Goal: Answer question/provide support: Share knowledge or assist other users

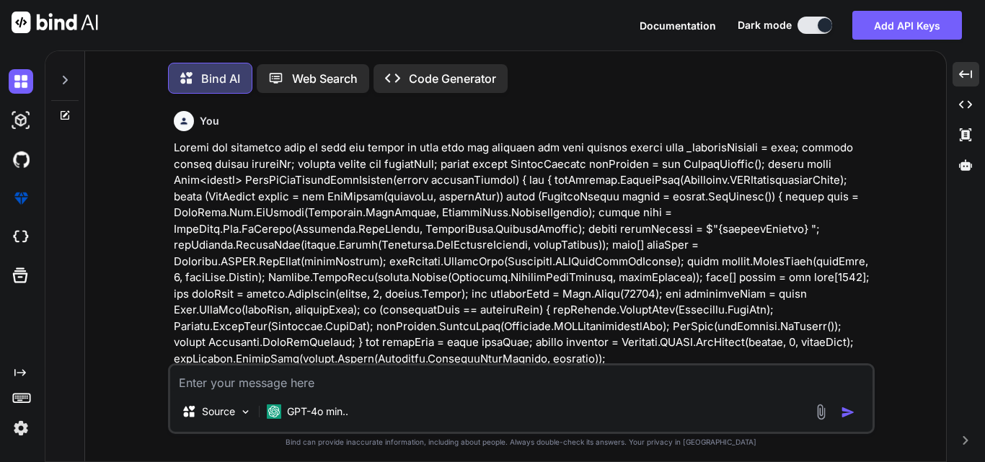
scroll to position [2049, 0]
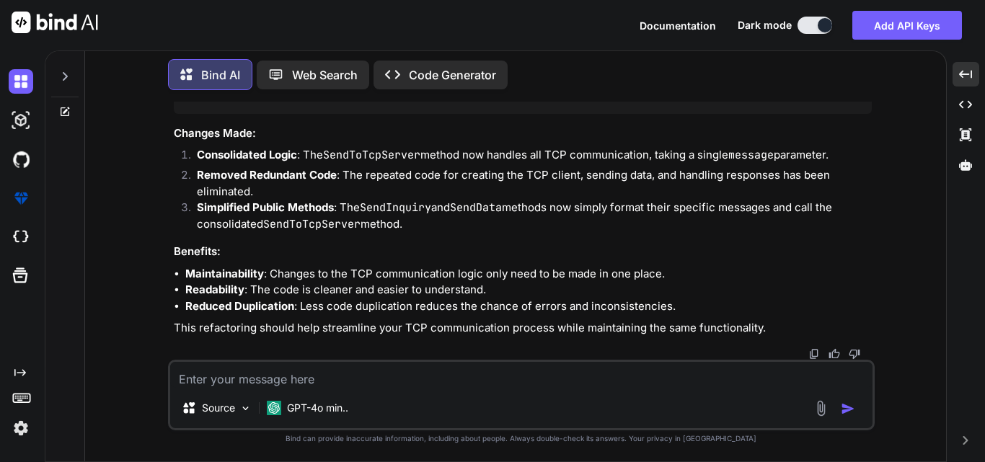
click at [229, 369] on textarea at bounding box center [521, 375] width 703 height 26
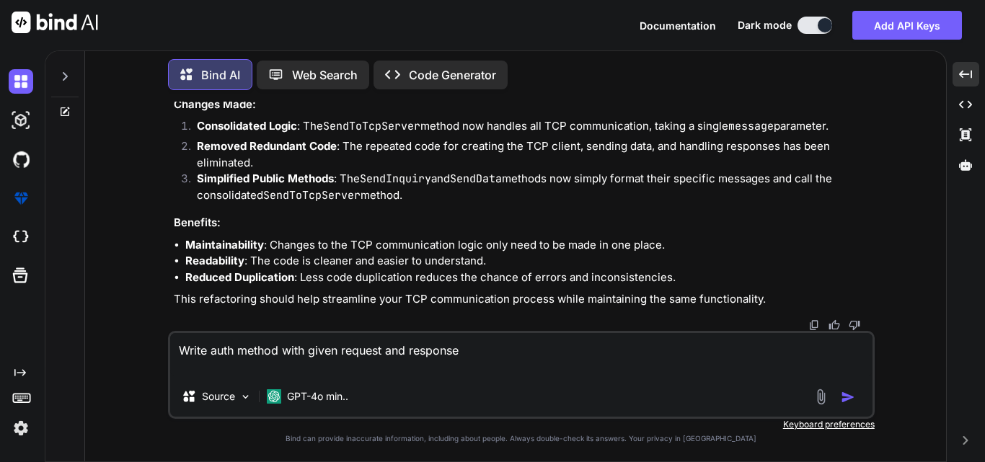
paste textarea "POST /api/auth/token Content-Type: application/json Request Body: { "client_id"…"
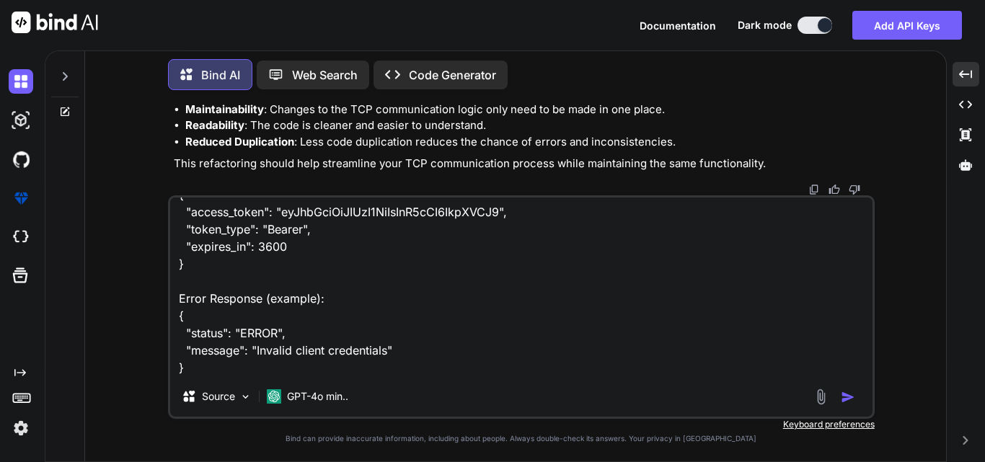
scroll to position [0, 0]
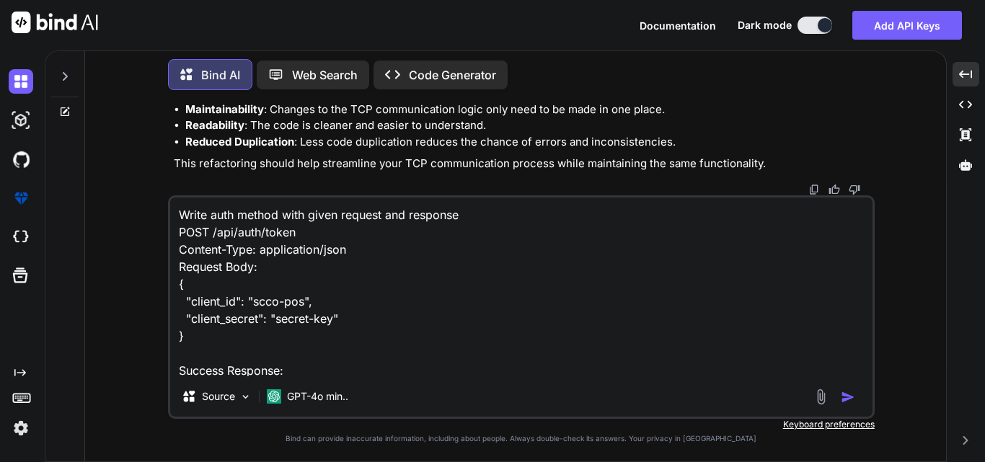
click at [477, 219] on textarea "Write auth method with given request and response POST /api/auth/token Content-…" at bounding box center [521, 287] width 703 height 179
click at [211, 218] on textarea "Write auth method with given request and response POST /api/auth/token Content-…" at bounding box center [521, 287] width 703 height 179
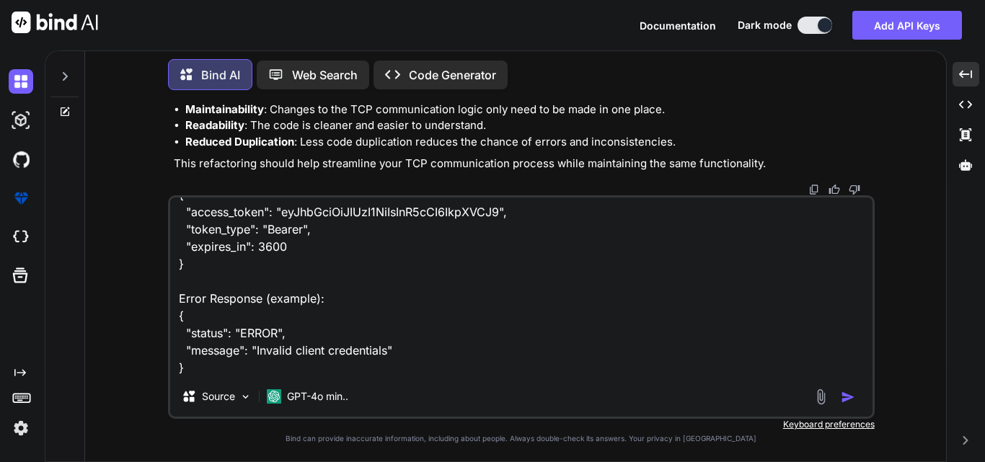
click at [198, 359] on textarea "Write one more mthod for auth method with given request and response POST /api/…" at bounding box center [521, 287] width 703 height 179
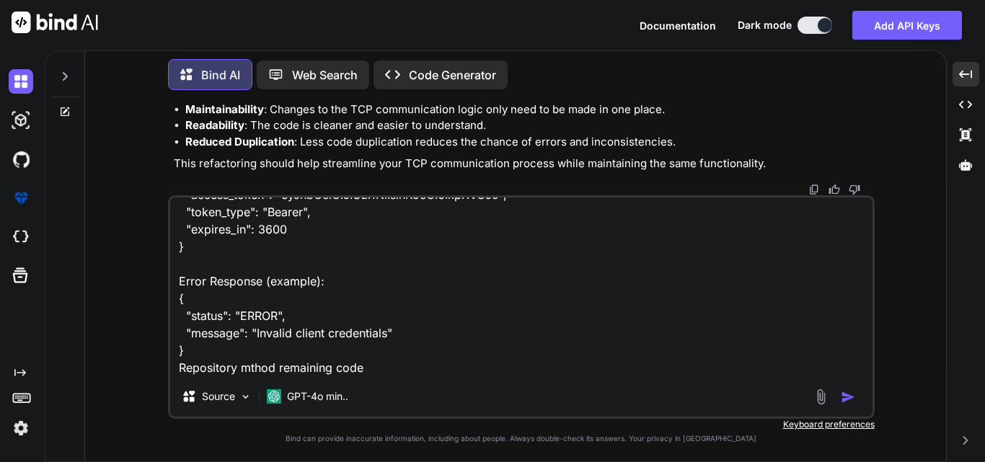
paste textarea "public class GuestInformationRepository : IGuestInformationRepository { public …"
type textarea "Write one more mthod for auth method with given request and response POST /api/…"
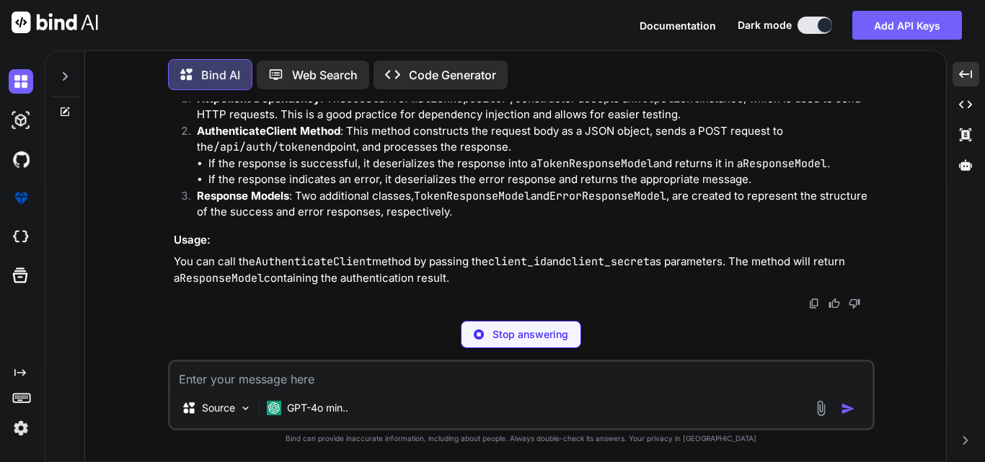
scroll to position [4768, 0]
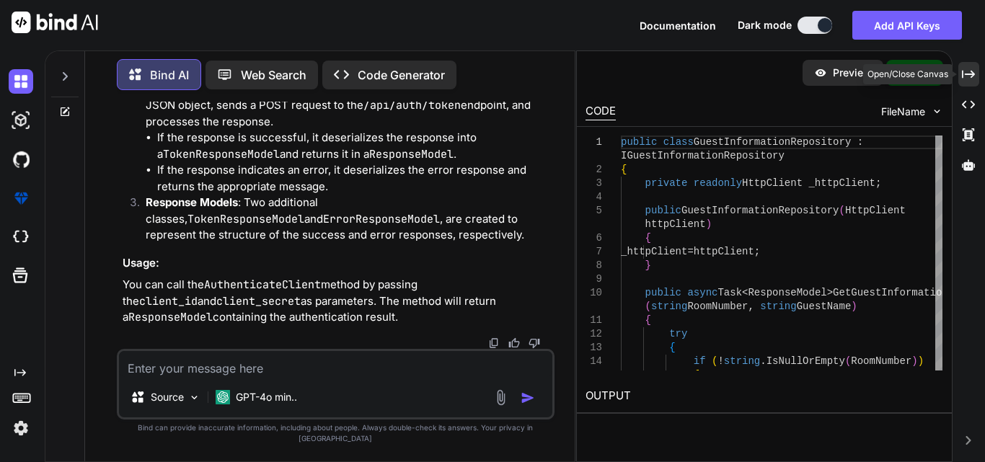
click at [965, 82] on div "Created with Pixso." at bounding box center [969, 74] width 21 height 25
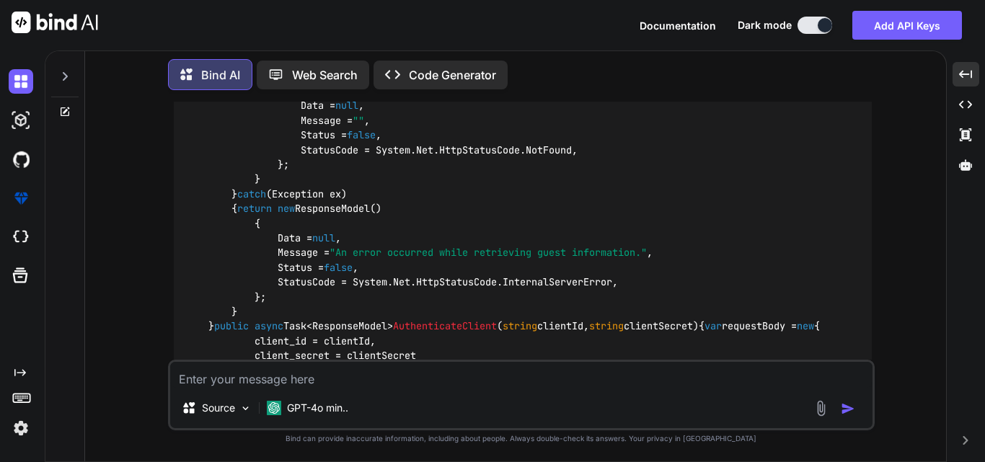
scroll to position [2673, 0]
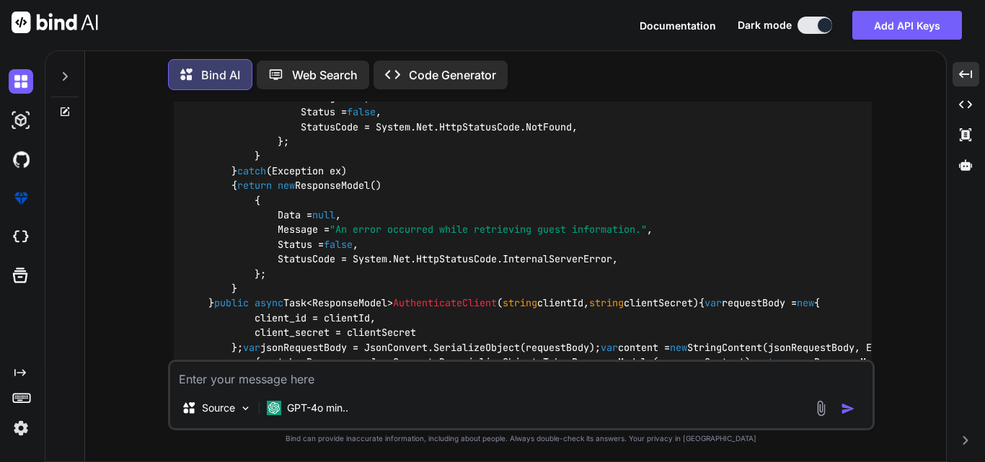
drag, startPoint x: 208, startPoint y: 196, endPoint x: 235, endPoint y: 267, distance: 75.6
click at [235, 267] on div "public class GuestInformationRepository : IGuestInformationRepository { private…" at bounding box center [523, 163] width 698 height 1229
copy code "private readonly HttpClient _httpClient; public GuestInformationRepository ( Ht…"
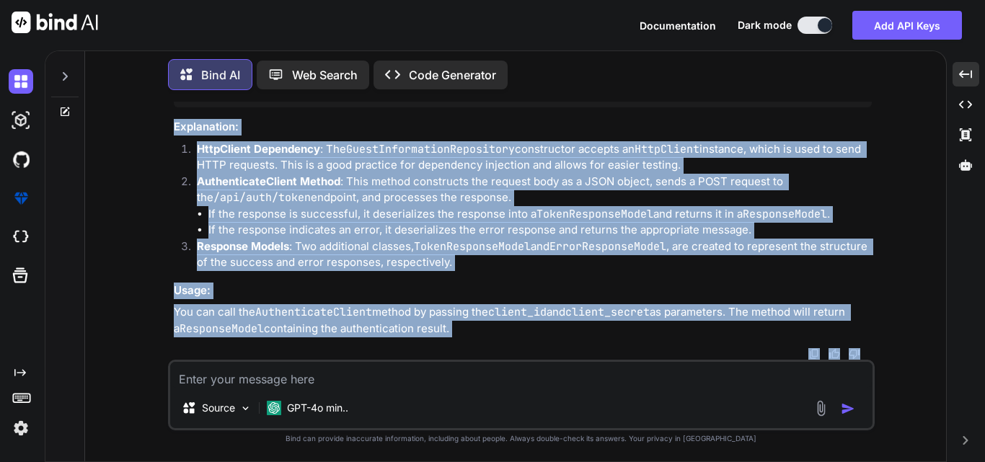
scroll to position [4369, 0]
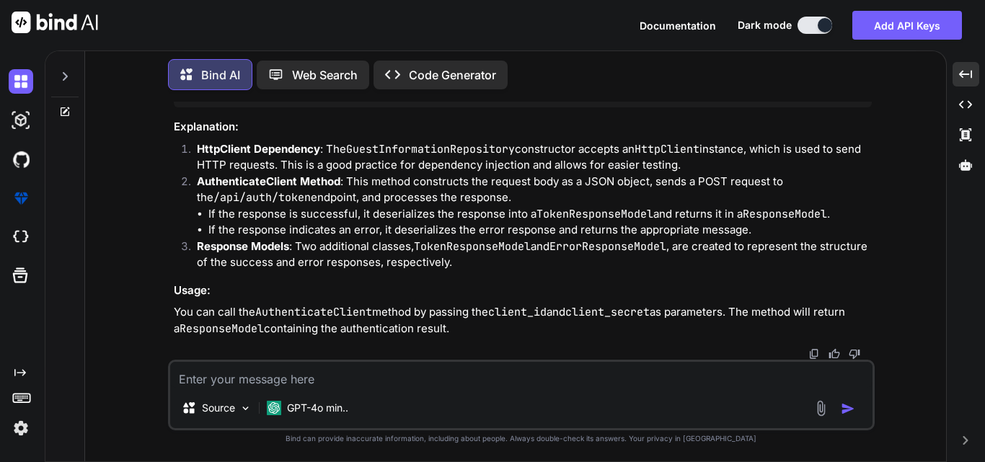
drag, startPoint x: 210, startPoint y: 159, endPoint x: 249, endPoint y: 334, distance: 178.9
copy code "public async Task<ResponseModel> AuthenticateClient ( string clientId, string c…"
click at [279, 66] on span "TokenResponseModel" at bounding box center [318, 59] width 104 height 13
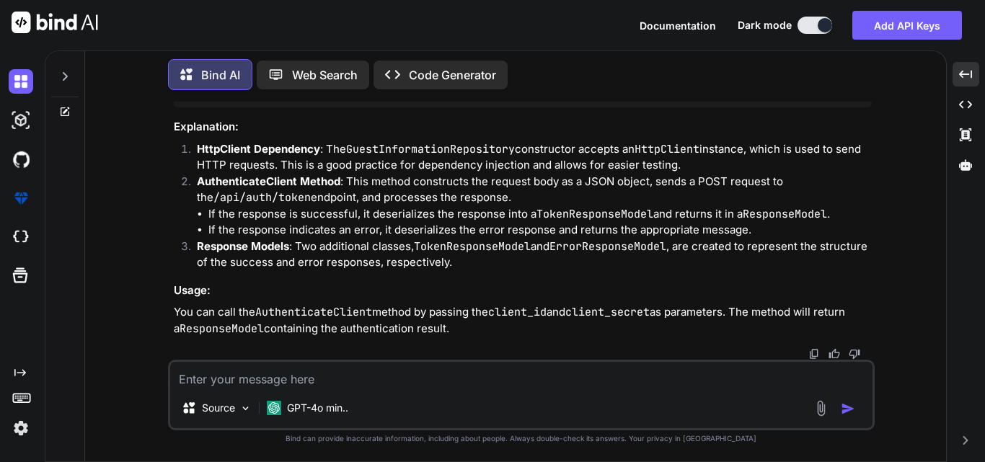
click at [279, 66] on span "TokenResponseModel" at bounding box center [318, 59] width 104 height 13
copy span "TokenResponseModel"
drag, startPoint x: 206, startPoint y: 199, endPoint x: 423, endPoint y: 229, distance: 219.1
copy code "public string AccessToken { get ; set ; } public string TokenType { get ; set ;…"
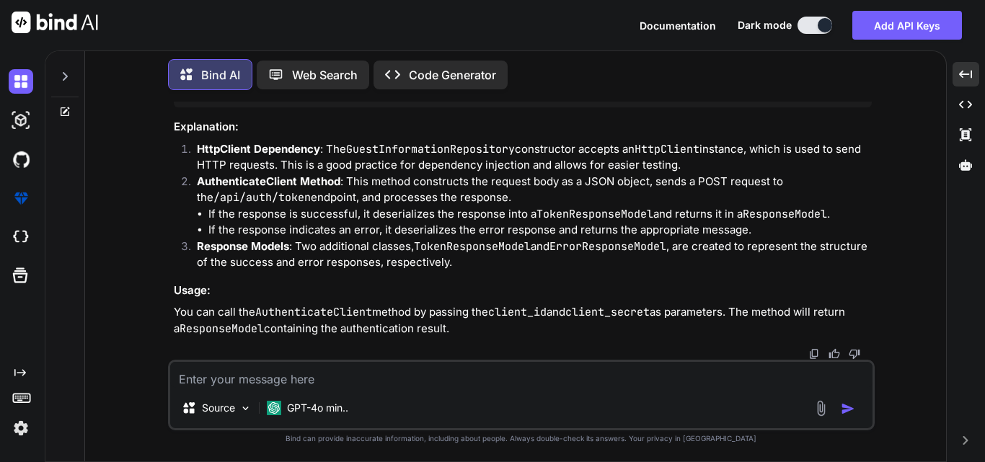
click at [294, 80] on span "ErrorResponseModel" at bounding box center [318, 73] width 104 height 13
copy span "ErrorResponseModel"
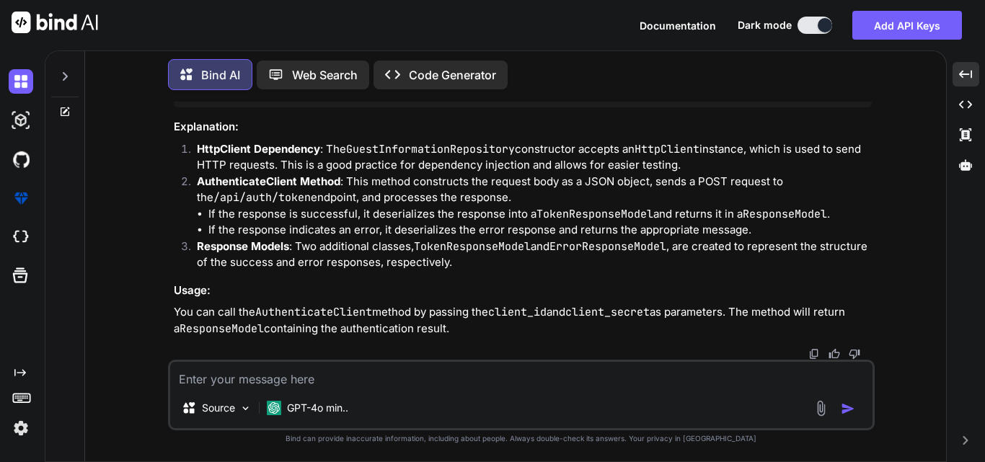
copy span "AuthenticateClient"
click at [234, 378] on textarea at bounding box center [521, 375] width 703 height 26
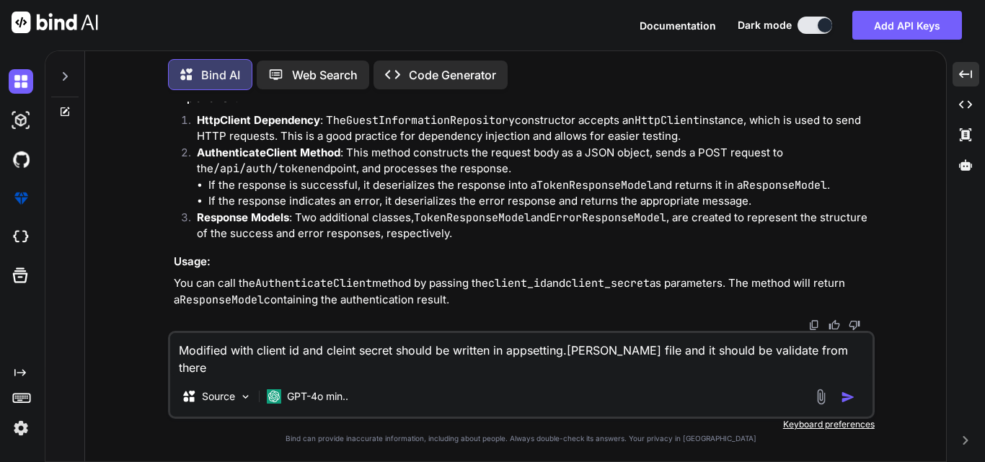
paste textarea "AuthenticateClient"
type textarea "Modified with client id and cleint secret should be written in appsetting.[PERS…"
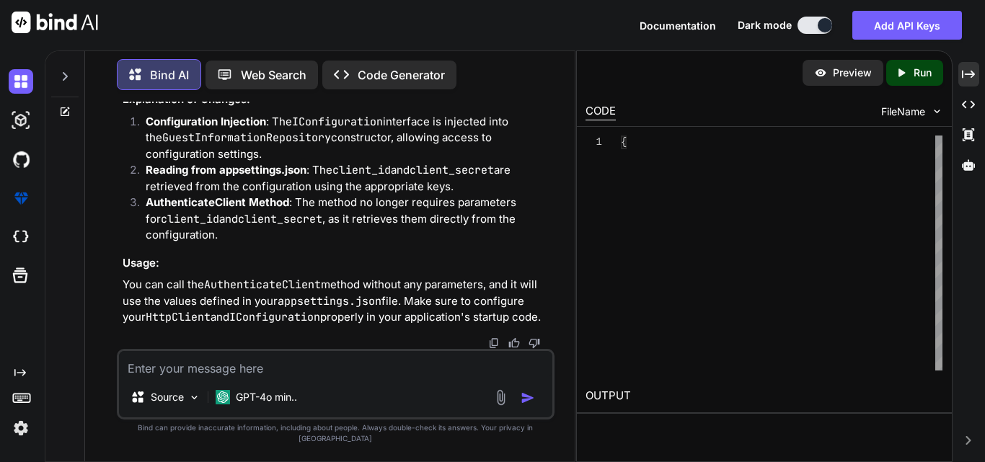
scroll to position [8665, 0]
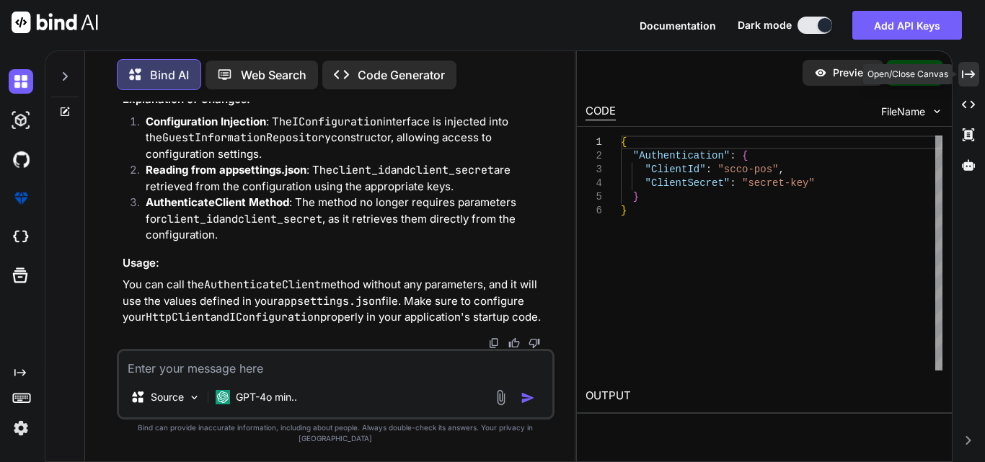
click at [966, 65] on div "Created with Pixso." at bounding box center [969, 74] width 21 height 25
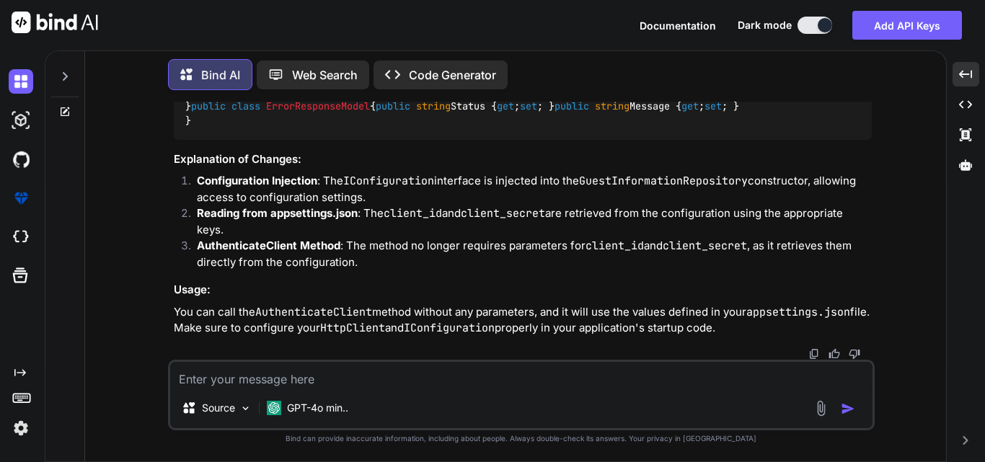
scroll to position [5242, 0]
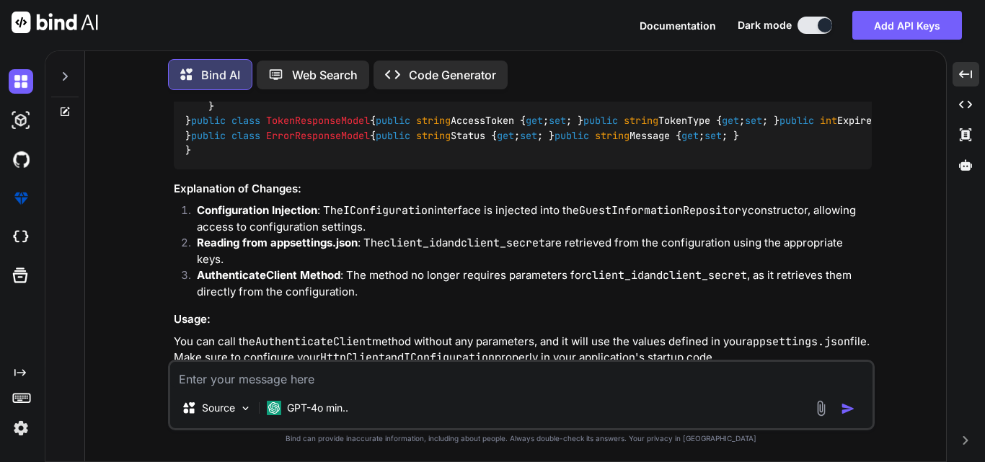
drag, startPoint x: 183, startPoint y: 186, endPoint x: 207, endPoint y: 247, distance: 65.1
copy code "{ "Authentication" : { "ClientId" : "scco-pos" , "ClientSecret" : "secret-key" }"
drag, startPoint x: 186, startPoint y: 188, endPoint x: 185, endPoint y: 268, distance: 80.8
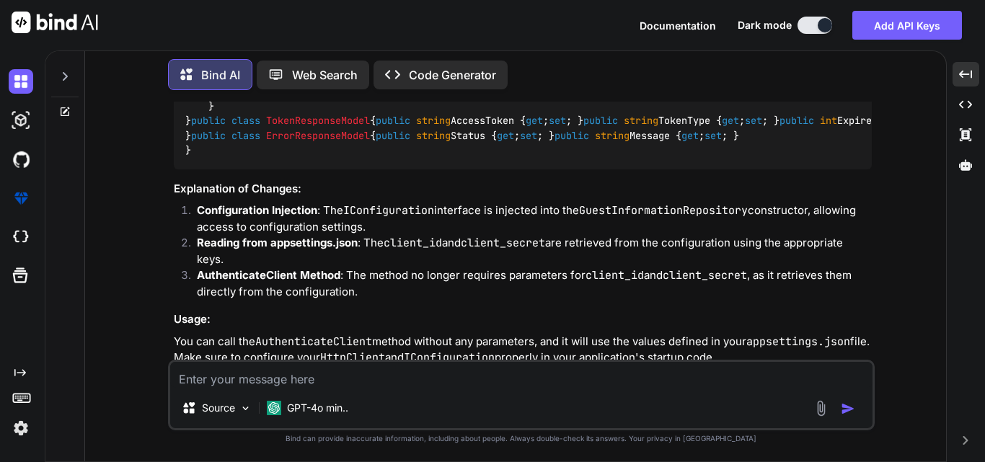
drag, startPoint x: 223, startPoint y: 265, endPoint x: 212, endPoint y: 265, distance: 10.8
drag, startPoint x: 197, startPoint y: 265, endPoint x: 171, endPoint y: 186, distance: 82.8
click at [171, 186] on div "You Bind AI To optimize the provided code, we can create a single method that h…" at bounding box center [523, 231] width 704 height 258
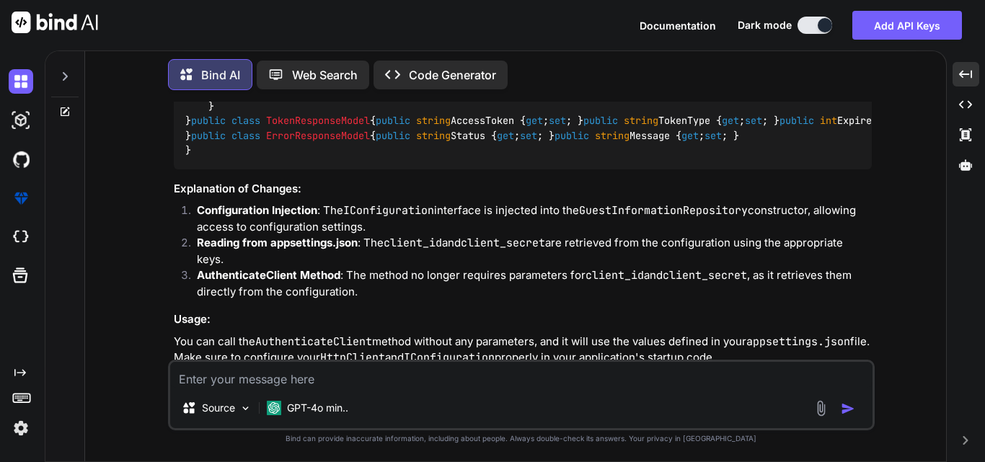
copy code "{ "Authentication" : { "ClientId" : "scco-pos" , "ClientSecret" : "secret-key" …"
click at [327, 382] on textarea at bounding box center [521, 375] width 703 height 26
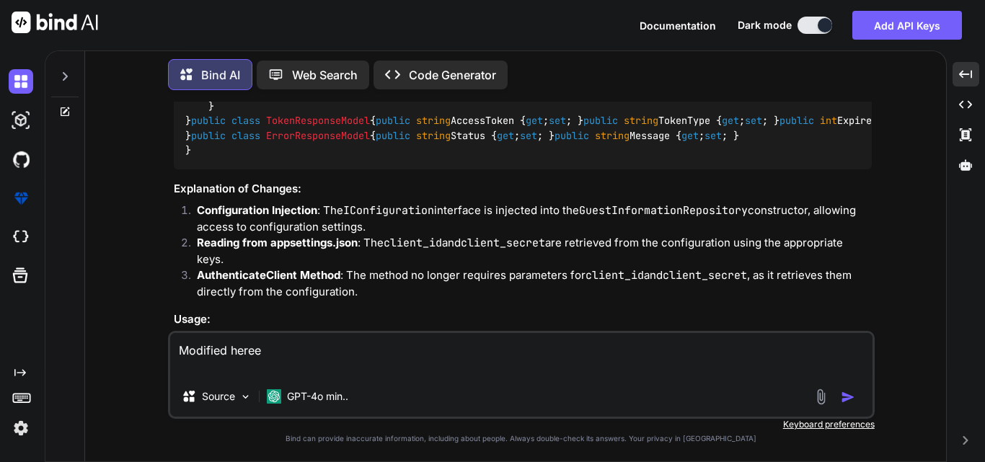
paste textarea "{ "Logging": { "LogLevel": { "Default": "Information", "Microsoft.AspNetCore": …"
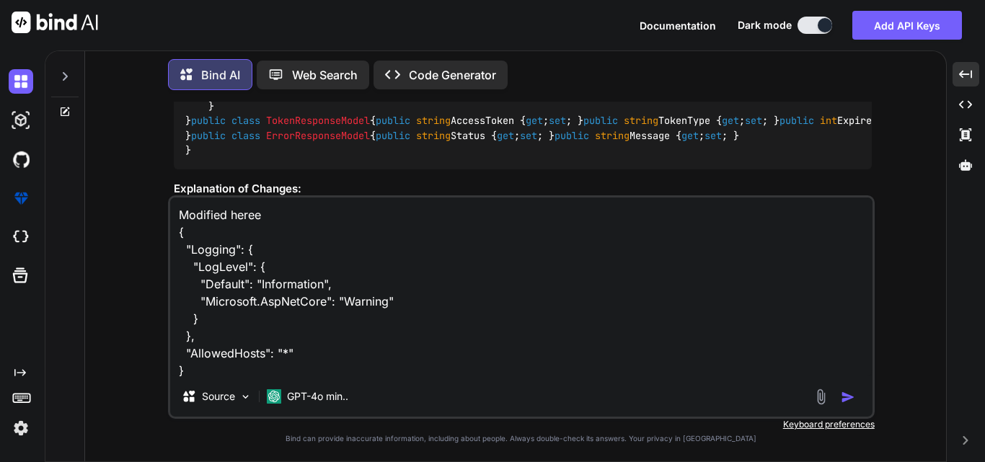
scroll to position [1, 0]
type textarea "Modified heree { "Logging": { "LogLevel": { "Default": "Information", "Microsof…"
click at [851, 392] on img "button" at bounding box center [848, 397] width 14 height 14
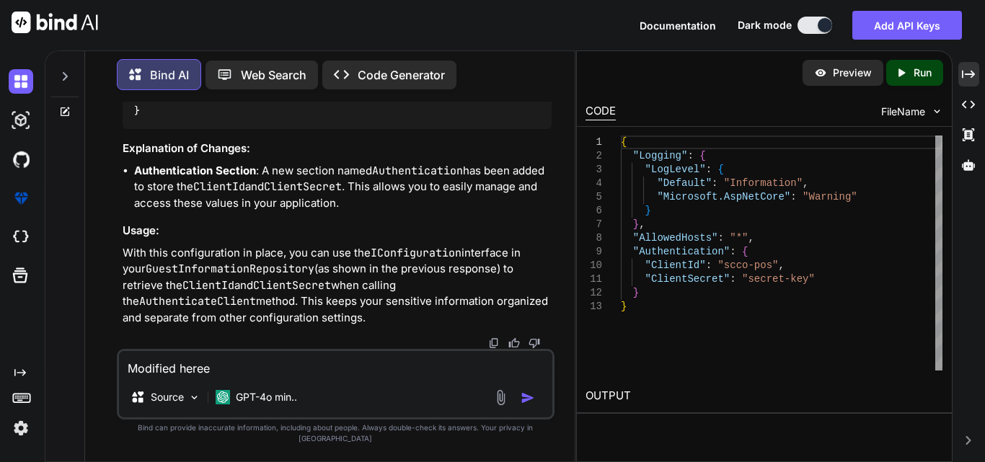
scroll to position [9131, 0]
click at [975, 76] on icon "Created with Pixso." at bounding box center [968, 74] width 13 height 13
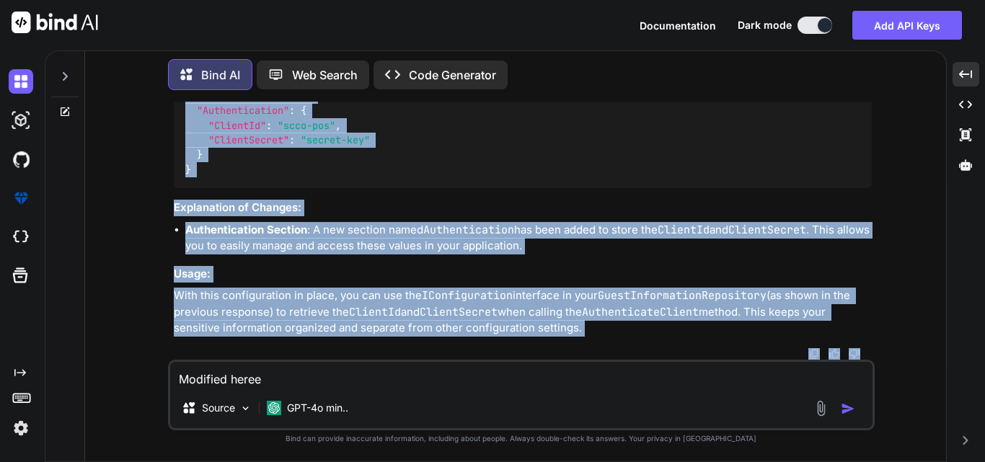
scroll to position [7357, 0]
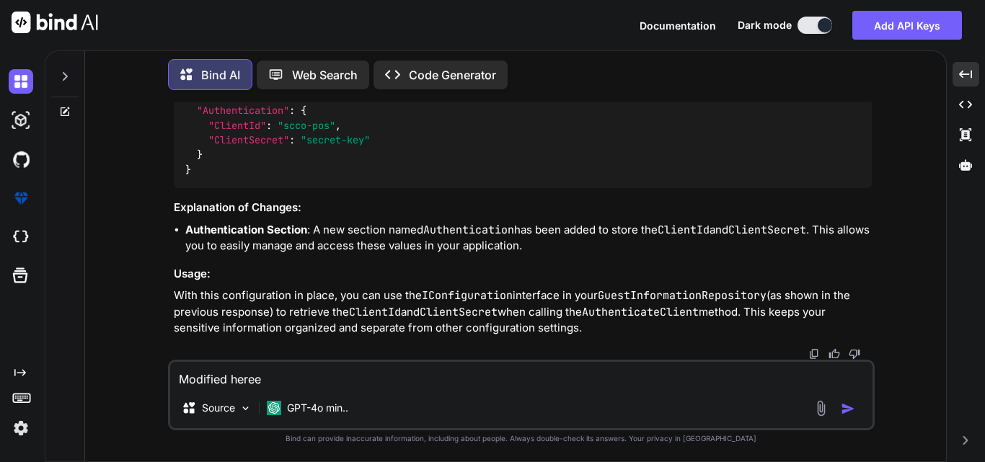
drag, startPoint x: 209, startPoint y: 180, endPoint x: 313, endPoint y: 252, distance: 126.1
copy code "public async Task<ResponseModel> AuthenticateClient () { // Retrieve client_id …"
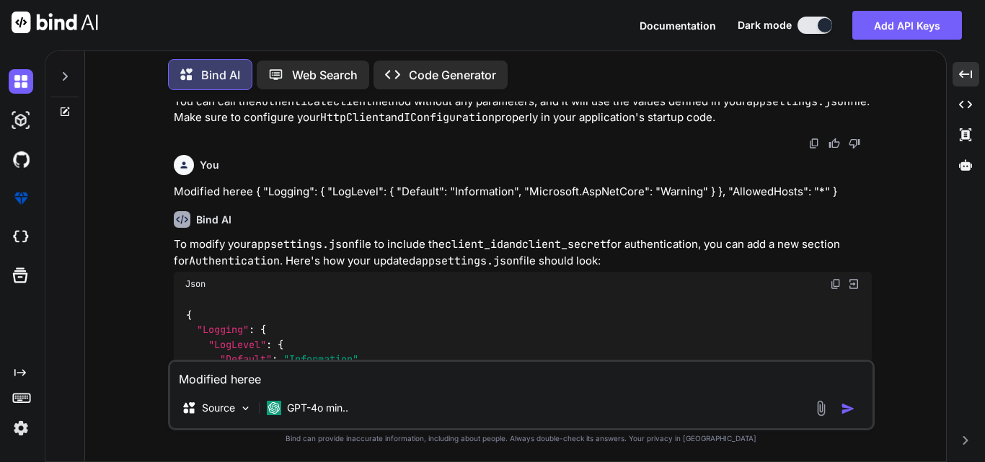
scroll to position [5554, 0]
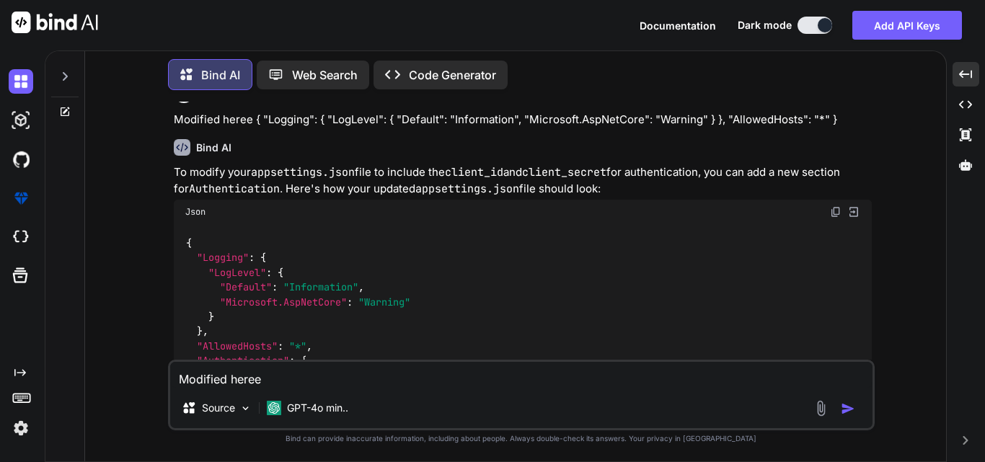
drag, startPoint x: 206, startPoint y: 129, endPoint x: 249, endPoint y: 229, distance: 109.2
copy code "private readonly HttpClient _httpClient; private readonly IConfiguration _confi…"
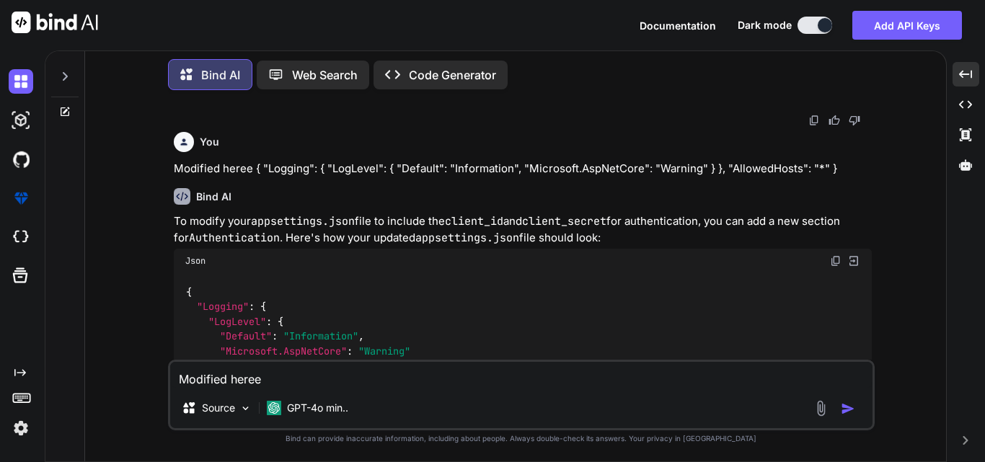
scroll to position [5482, 0]
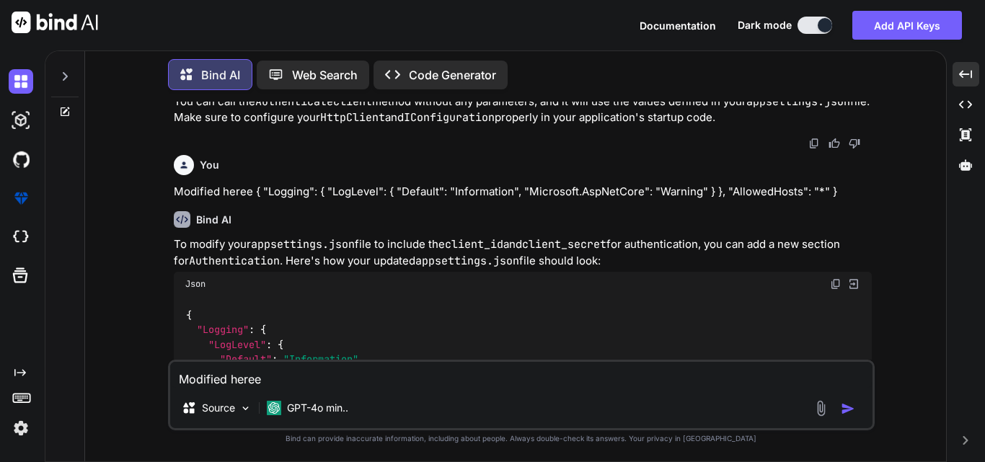
drag, startPoint x: 428, startPoint y: 145, endPoint x: 170, endPoint y: 139, distance: 258.3
click at [170, 139] on div "You Bind AI To optimize the provided code, we can create a single method that h…" at bounding box center [521, 282] width 707 height 360
click at [293, 379] on textarea "Modified heree { "Logging": { "LogLevel": { "Default": "Information", "Microsof…" at bounding box center [521, 375] width 703 height 26
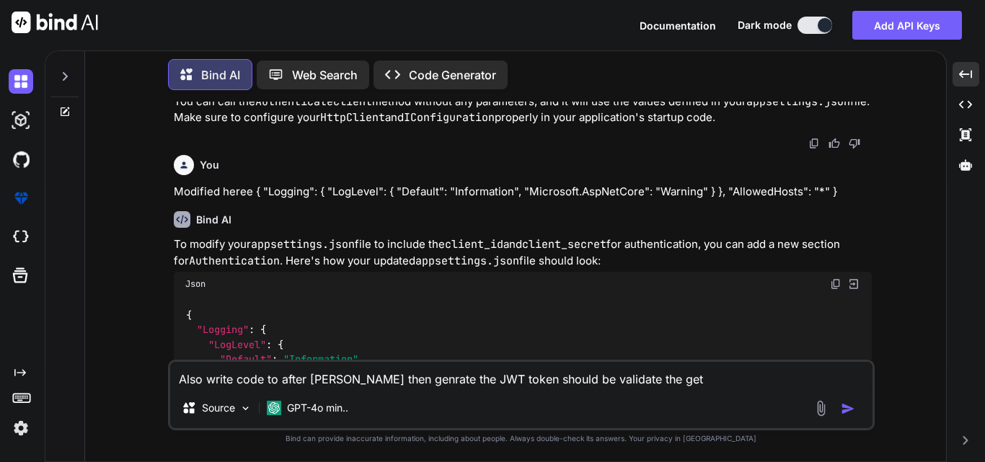
click at [638, 382] on textarea "Also write code to after [PERSON_NAME] then genrate the JWT token should be val…" at bounding box center [521, 375] width 703 height 26
paste textarea "GetGuestInformation"
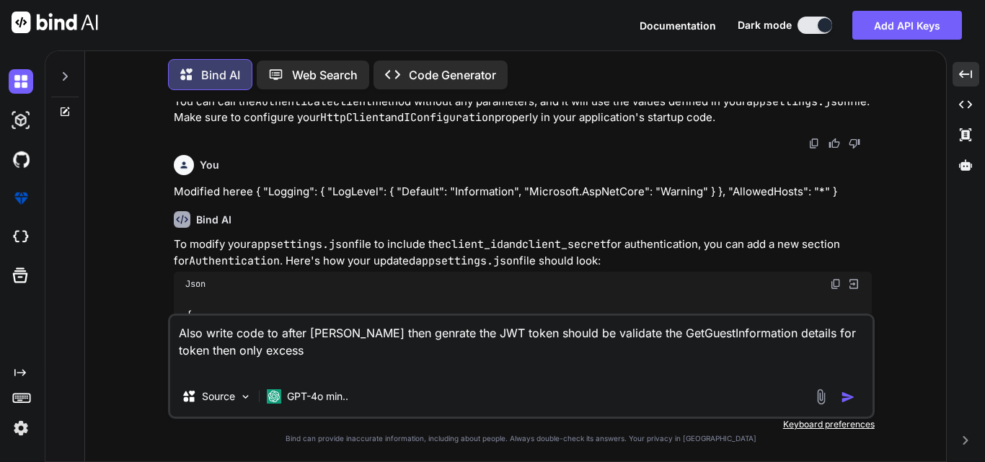
paste textarea "public async Task<ResponseModel> AuthenticateClient() { // Retrieve client_id a…"
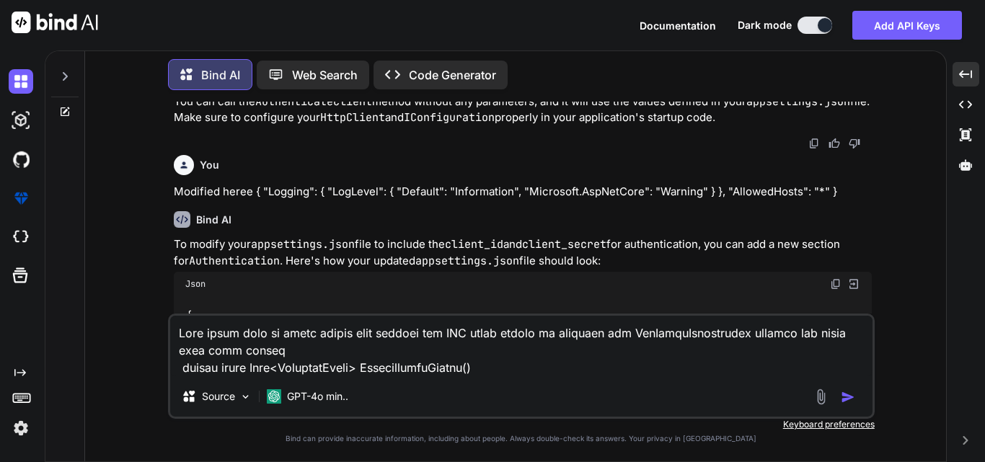
scroll to position [2010, 0]
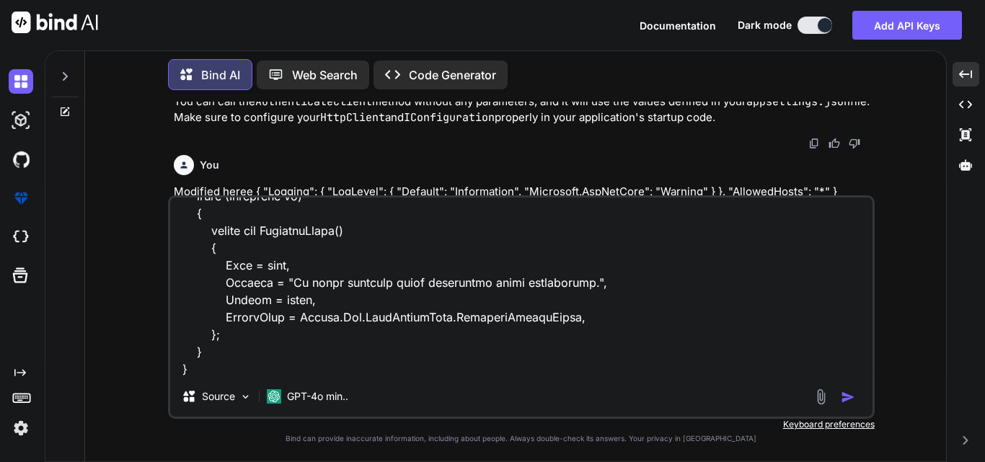
type textarea "Also write code to after auther then genrate the JWT token should be validate t…"
click at [849, 392] on img "button" at bounding box center [848, 397] width 14 height 14
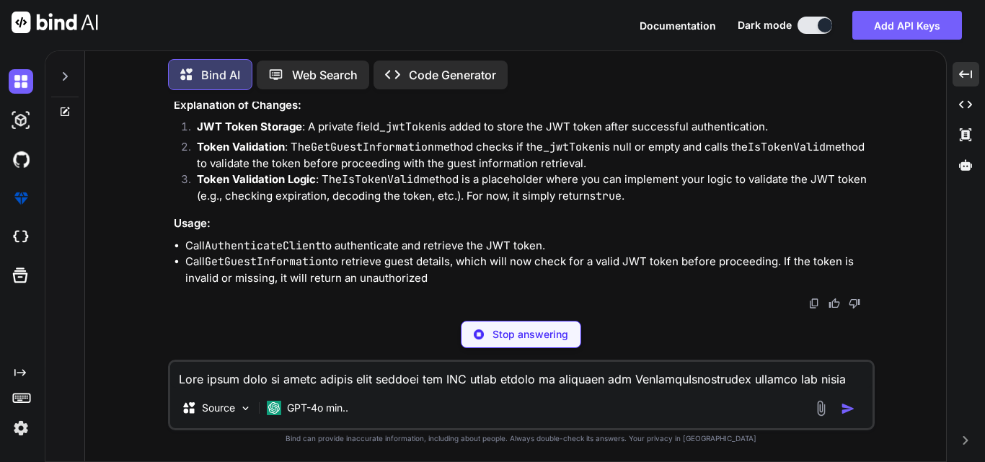
scroll to position [11073, 0]
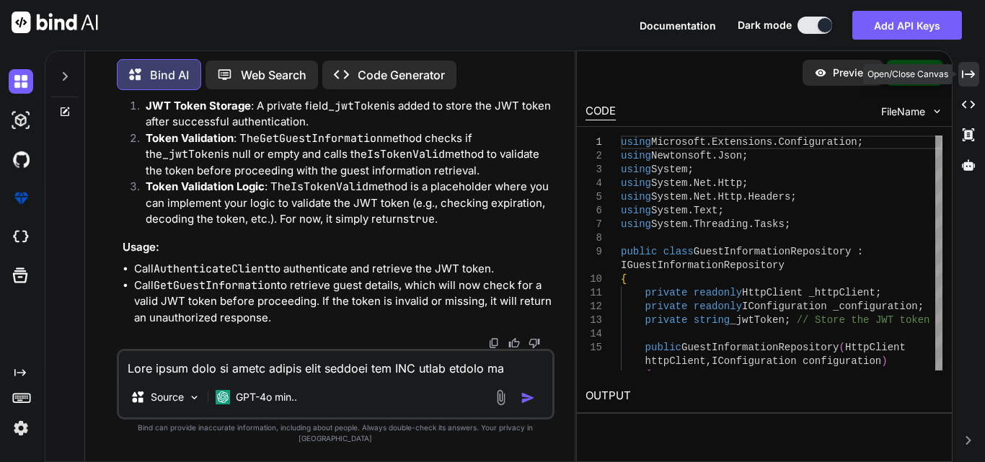
click at [972, 80] on icon "Created with Pixso." at bounding box center [968, 74] width 13 height 13
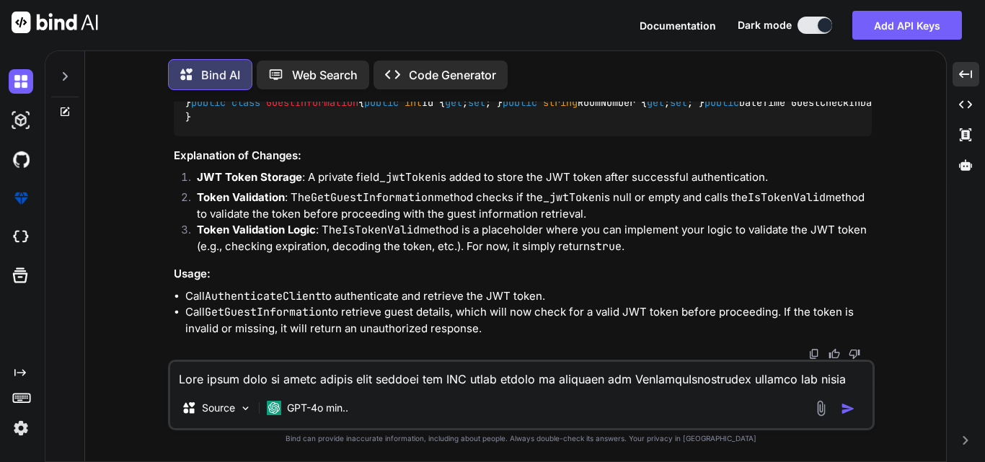
scroll to position [11287, 0]
drag, startPoint x: 211, startPoint y: 208, endPoint x: 233, endPoint y: 289, distance: 83.6
click at [292, 65] on span "true" at bounding box center [283, 58] width 23 height 13
click at [253, 382] on textarea at bounding box center [521, 375] width 703 height 26
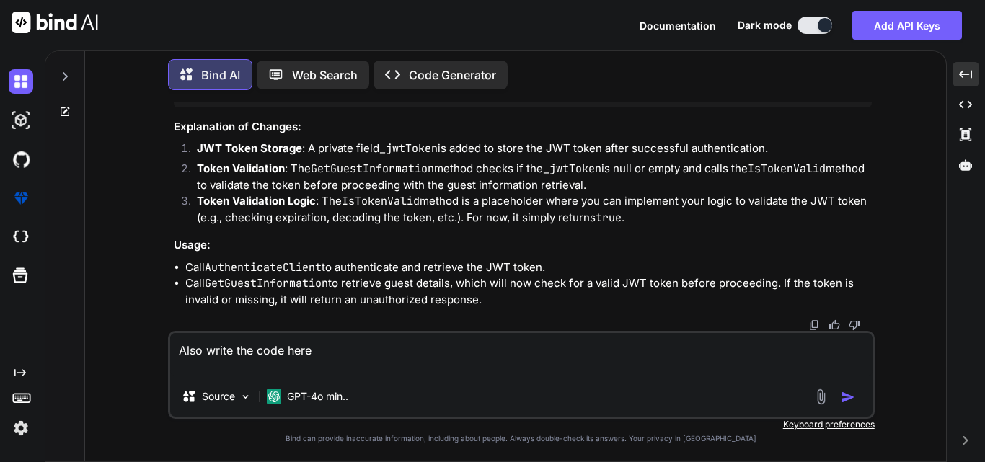
paste textarea "private bool IsTokenValid(string token) { // Here you can implement your token …"
type textarea "Also write the code here private bool IsTokenValid(string token) { // Here you …"
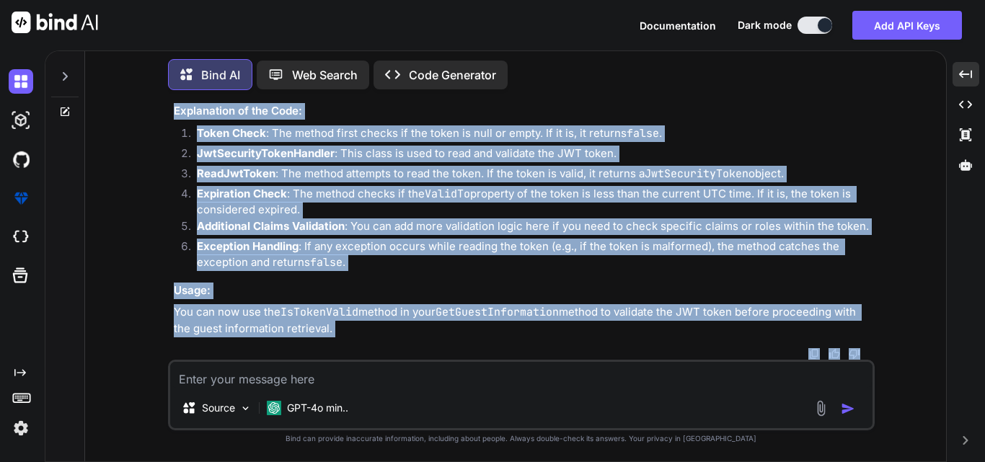
scroll to position [11251, 0]
drag, startPoint x: 185, startPoint y: 265, endPoint x: 374, endPoint y: 325, distance: 198.5
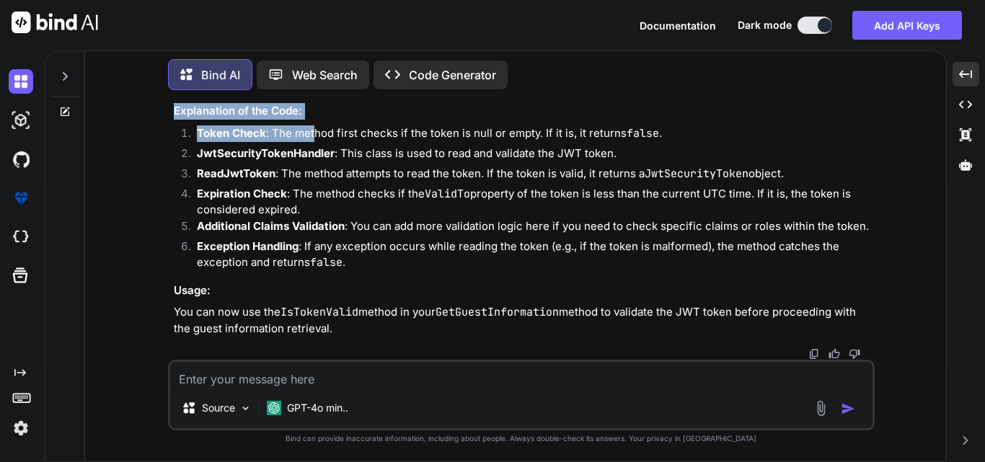
drag, startPoint x: 187, startPoint y: 250, endPoint x: 317, endPoint y: 126, distance: 180.1
click at [317, 126] on div "To implement the IsTokenValid method for validating a JWT token, you can use a …" at bounding box center [523, 65] width 698 height 544
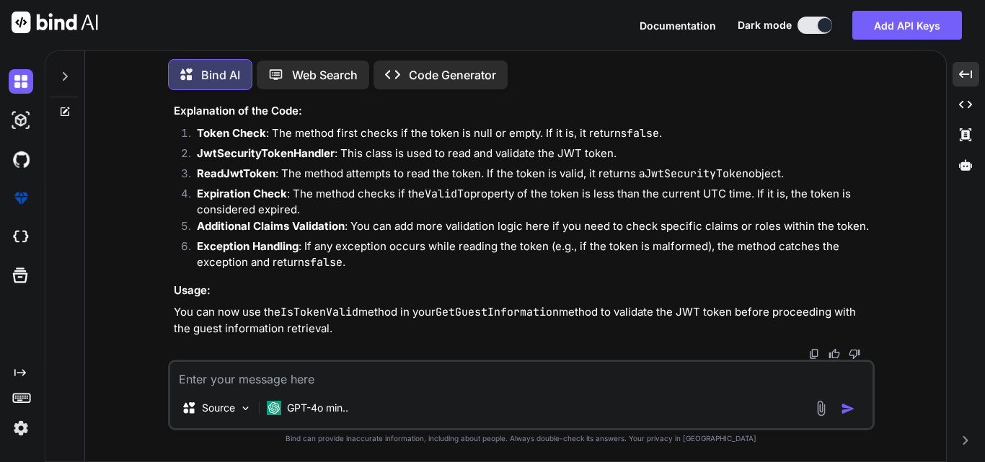
click at [236, 381] on textarea at bounding box center [521, 375] width 703 height 26
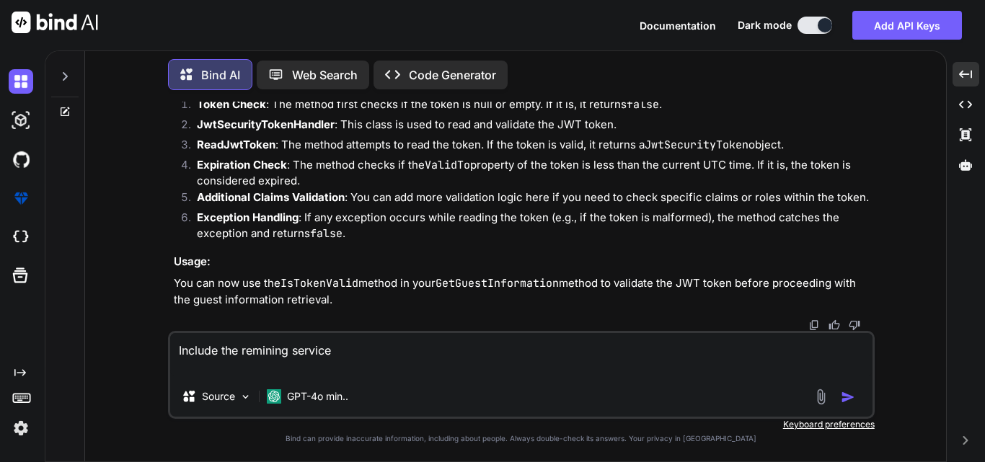
paste textarea "var builder = WebApplication.CreateBuilder(args); // Add services to the contai…"
type textarea "Include the remining service var builder = WebApplication.CreateBuilder(args); …"
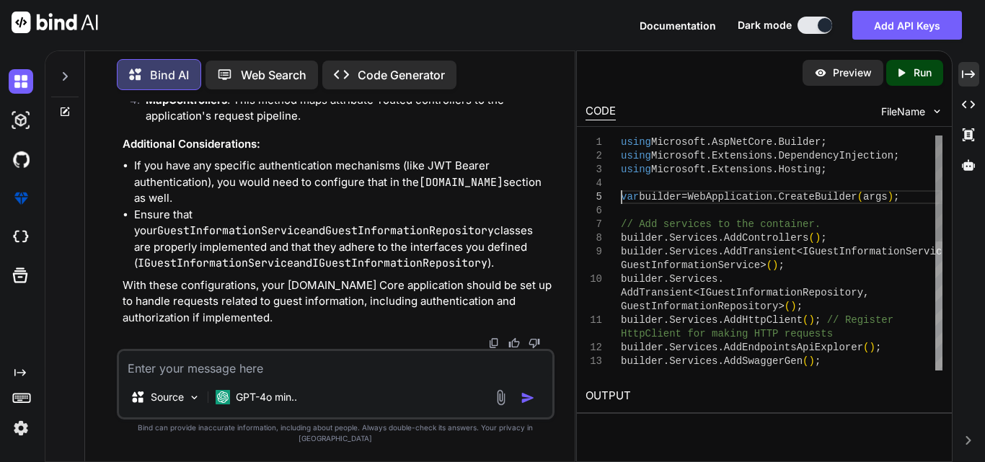
scroll to position [0, 0]
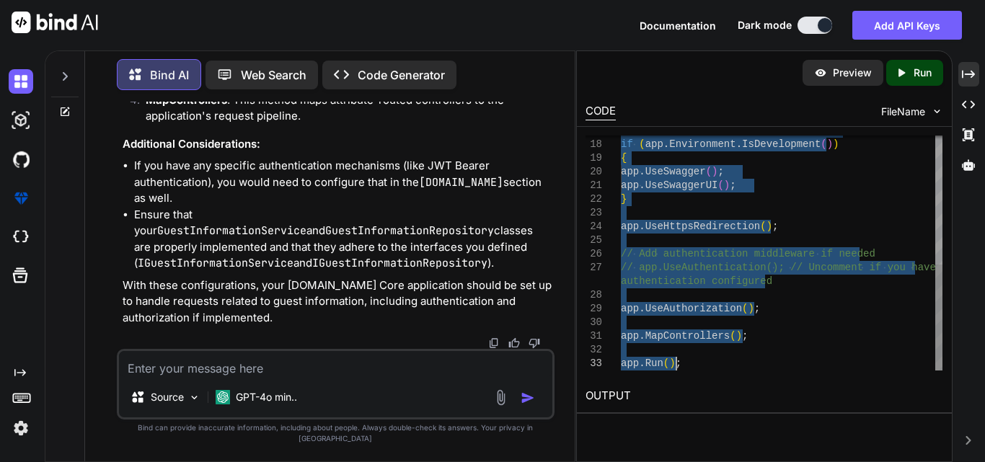
drag, startPoint x: 623, startPoint y: 196, endPoint x: 681, endPoint y: 364, distance: 177.0
type textarea "using Microsoft.AspNetCore.Builder; using Microsoft.Extensions.DependencyInject…"
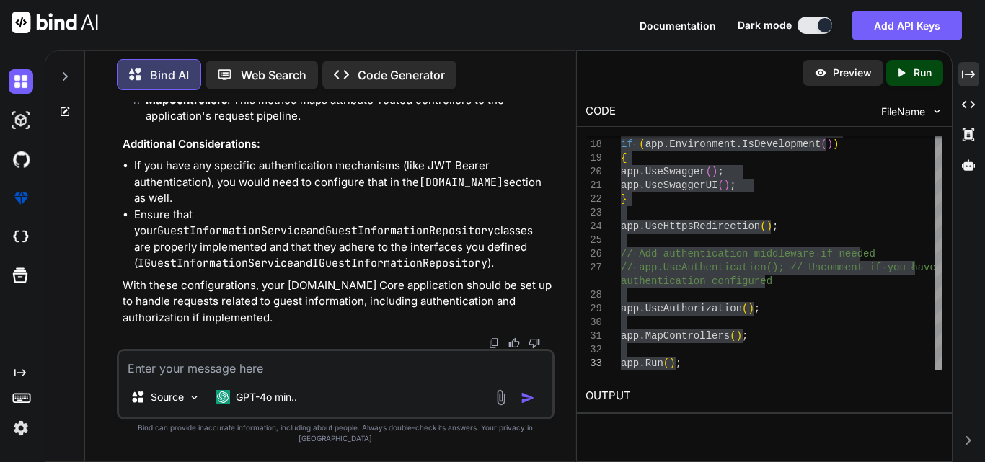
click at [320, 377] on textarea at bounding box center [336, 364] width 434 height 26
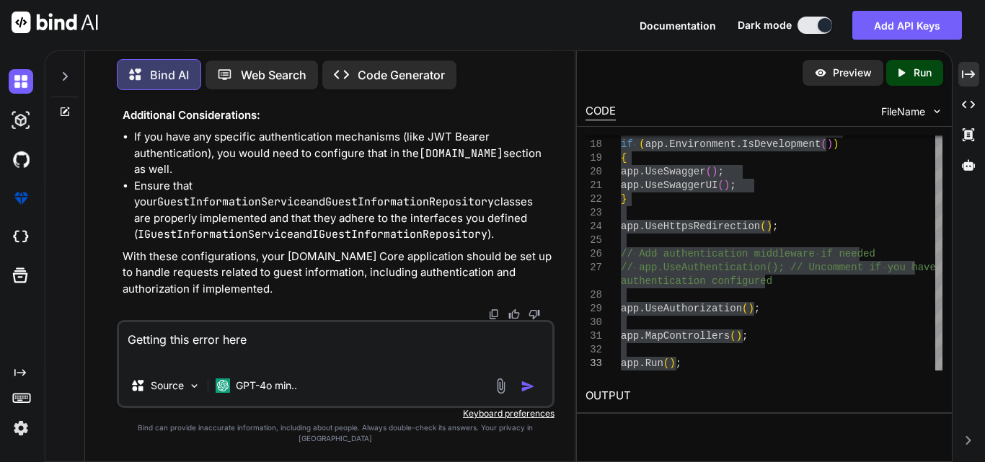
paste textarea "System.AggregateException: 'Some services are not able to be constructed (Error…"
type textarea "Getting this error here System.AggregateException: 'Some services are not able …"
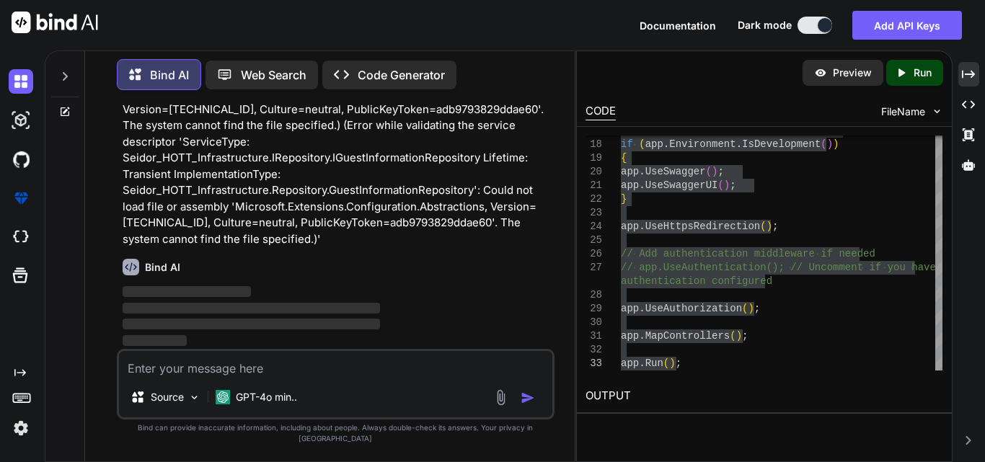
scroll to position [16322, 0]
click at [965, 69] on icon "Created with Pixso." at bounding box center [968, 74] width 13 height 13
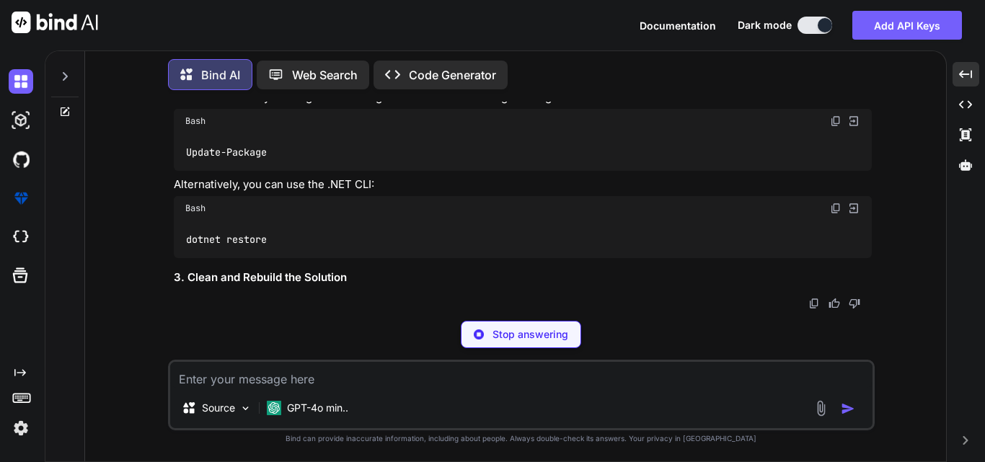
scroll to position [14563, 0]
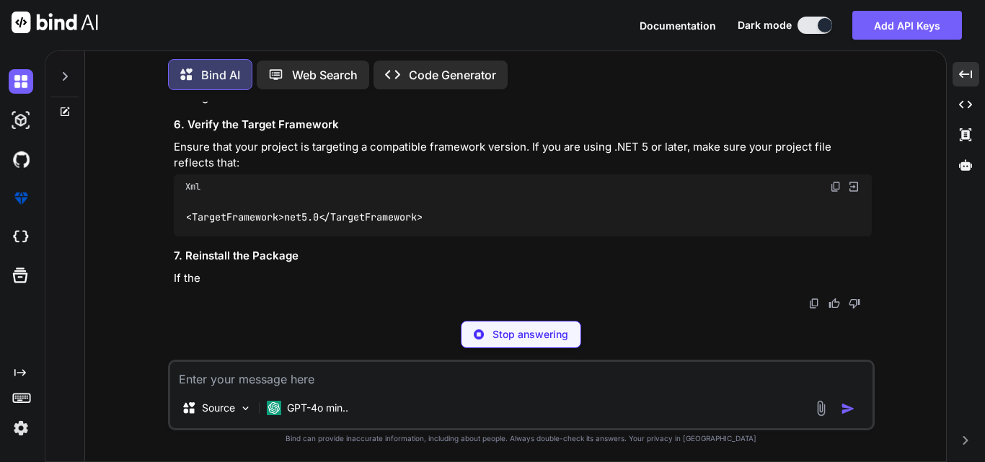
drag, startPoint x: 185, startPoint y: 188, endPoint x: 711, endPoint y: 243, distance: 528.8
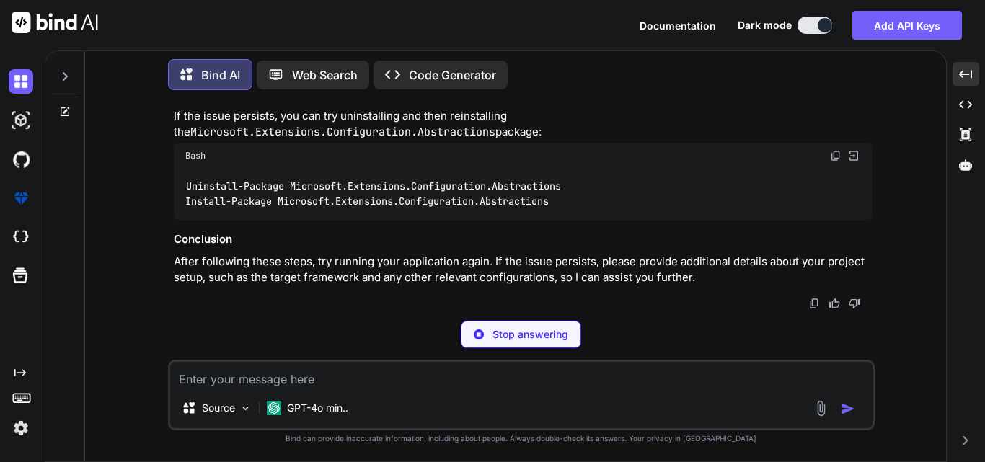
scroll to position [16729, 0]
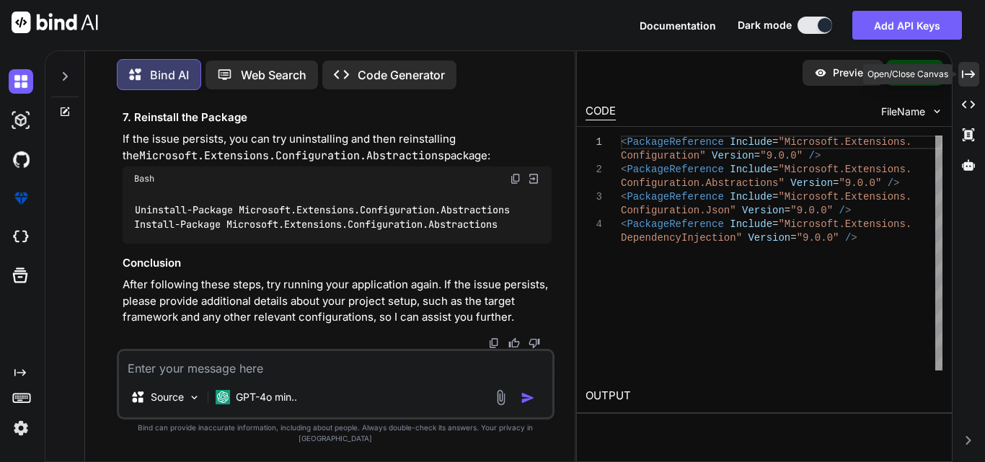
click at [972, 73] on icon "Created with Pixso." at bounding box center [968, 74] width 13 height 13
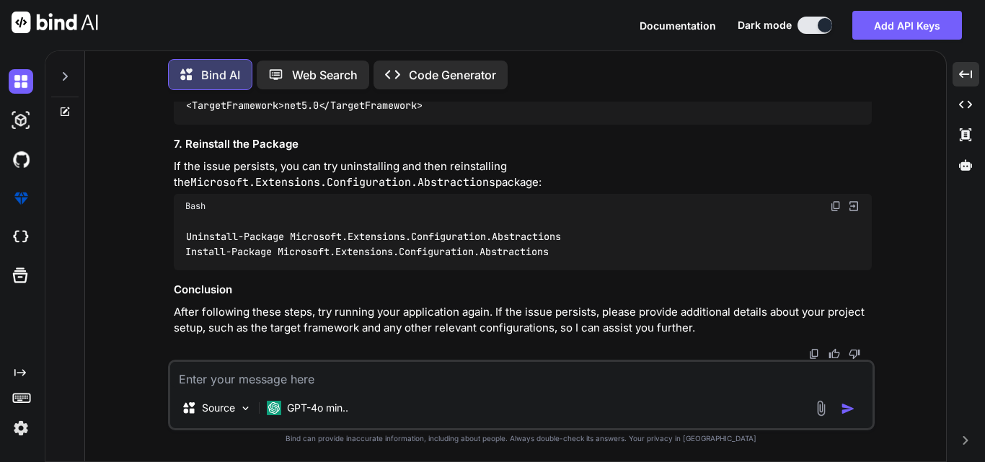
click at [200, 379] on textarea at bounding box center [521, 375] width 703 height 26
paste textarea "Cannot implicitly convert type 'Microsoft.AspNetCore.Mvc.OkObjectResult' to 'Se…"
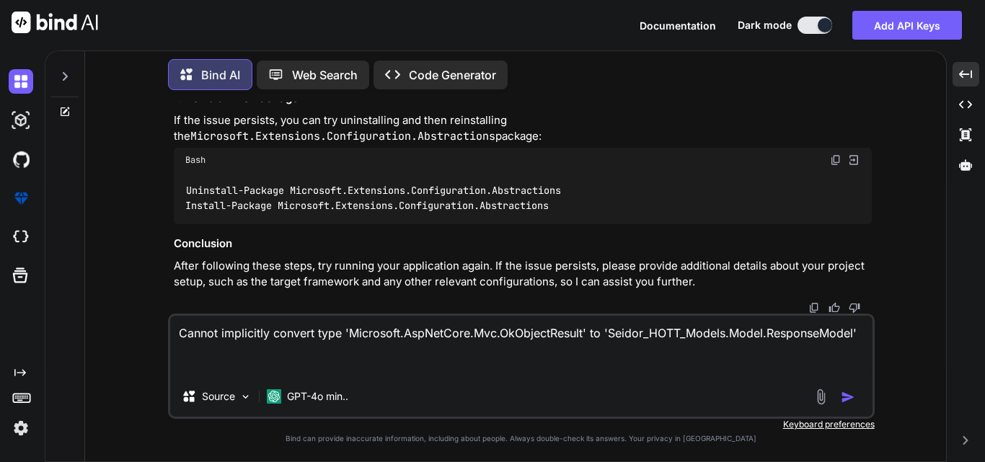
paste textarea "public async Task<ResponseModel> AuthenticateClient() { try { var getGuestInfoD…"
type textarea "Cannot implicitly convert type 'Microsoft.AspNetCore.Mvc.OkObjectResult' to 'Se…"
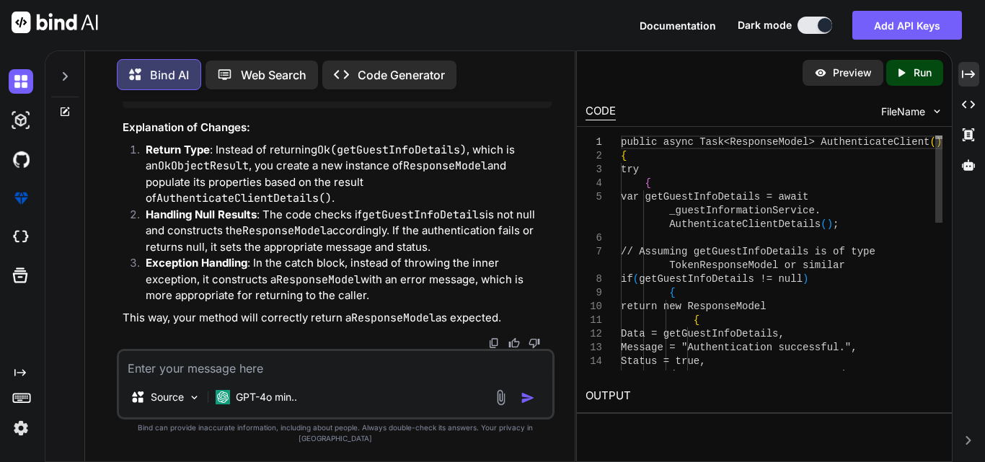
scroll to position [17734, 0]
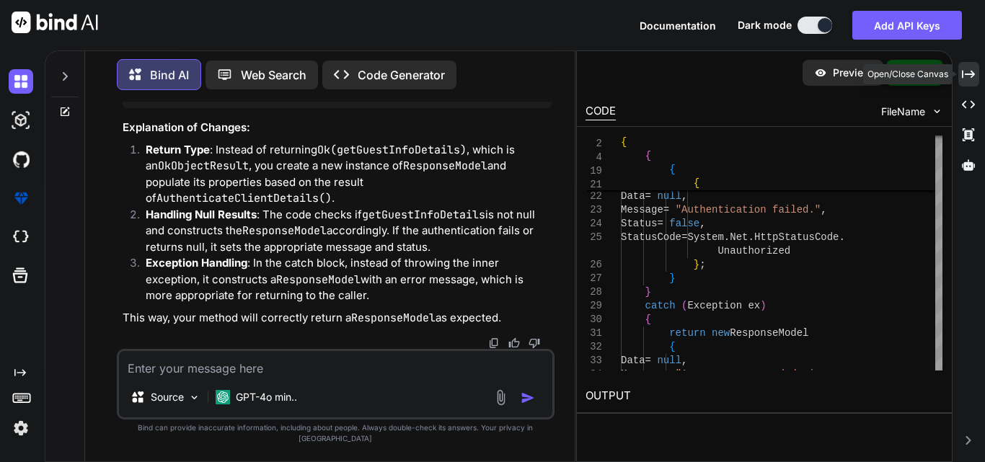
click at [967, 68] on icon "Created with Pixso." at bounding box center [968, 74] width 13 height 13
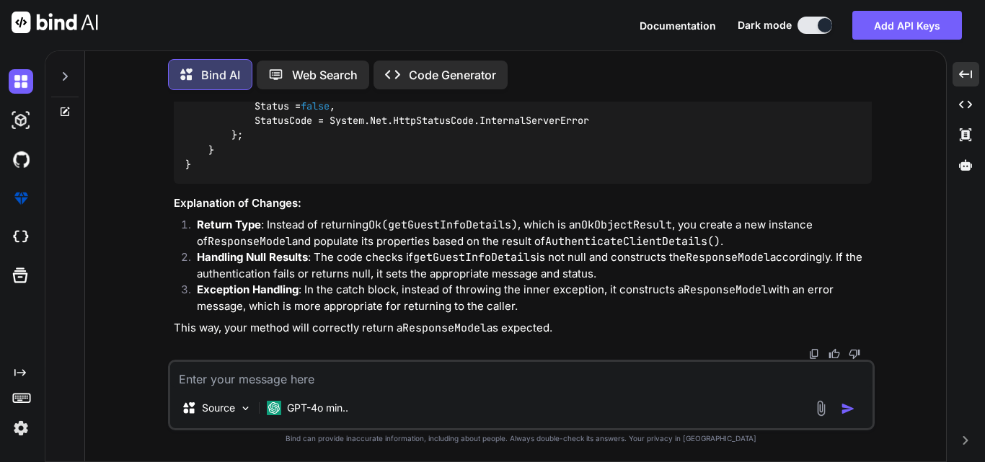
scroll to position [16290, 0]
click at [296, 374] on textarea at bounding box center [521, 375] width 703 height 26
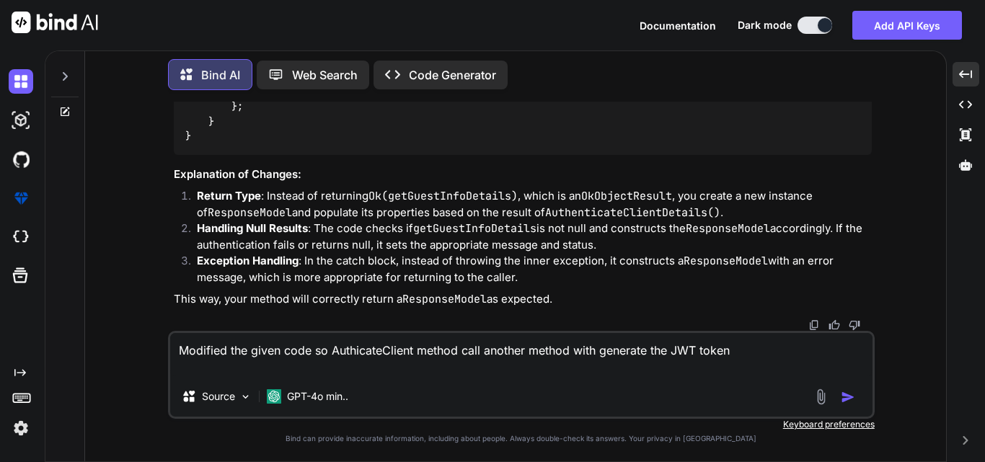
paste textarea "public class GuestInformationRepository : IGuestInformationRepository { private…"
type textarea "Modified the given code so AuthicateClient method call another method with gene…"
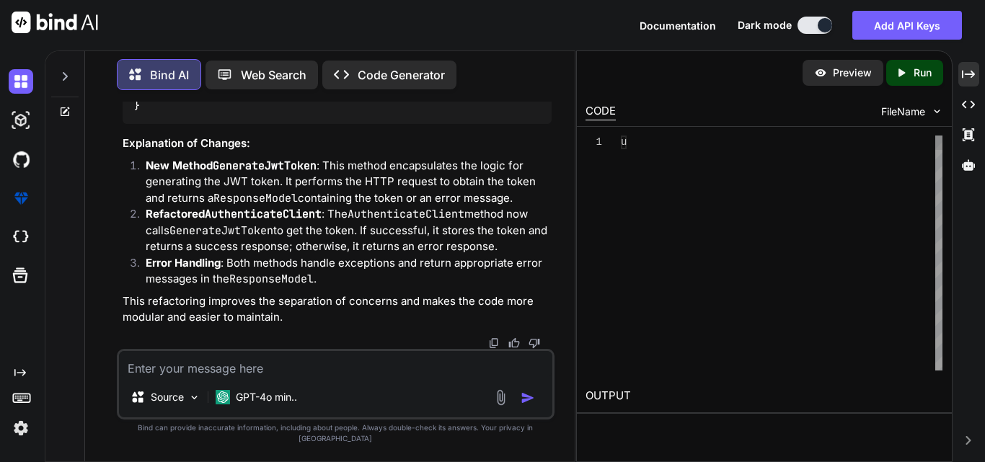
scroll to position [22644, 0]
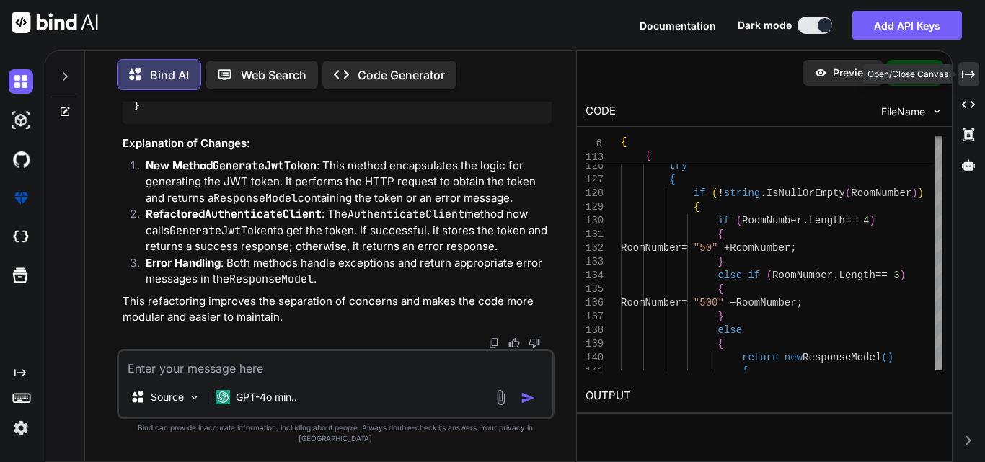
click at [970, 78] on icon "Created with Pixso." at bounding box center [968, 74] width 13 height 13
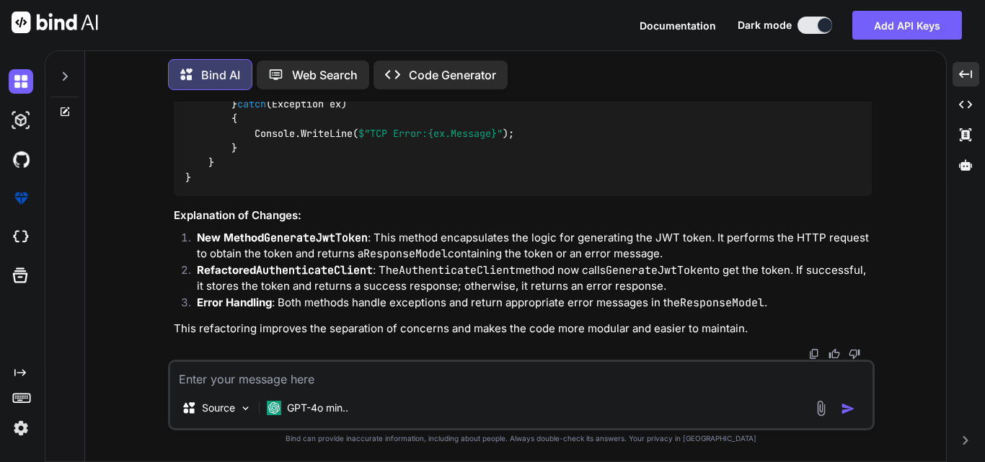
scroll to position [17234, 0]
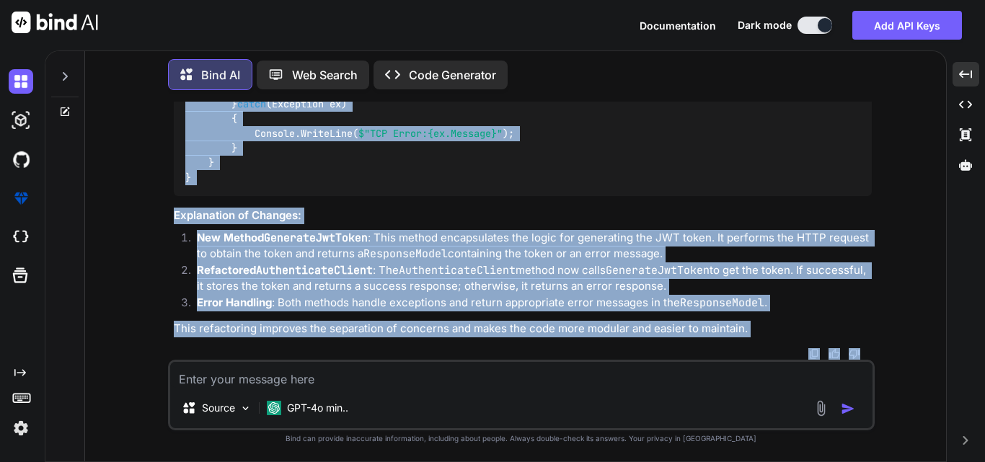
scroll to position [20913, 0]
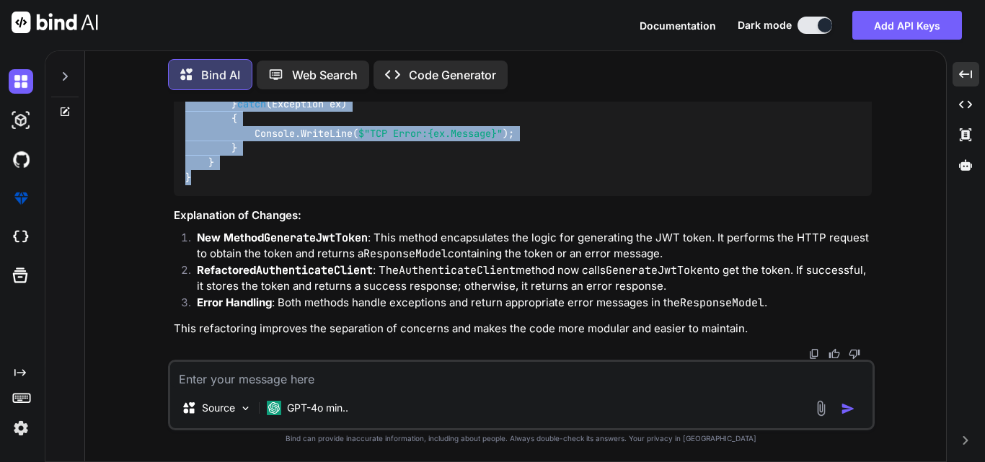
drag, startPoint x: 183, startPoint y: 262, endPoint x: 326, endPoint y: 183, distance: 163.4
